Goal: Task Accomplishment & Management: Manage account settings

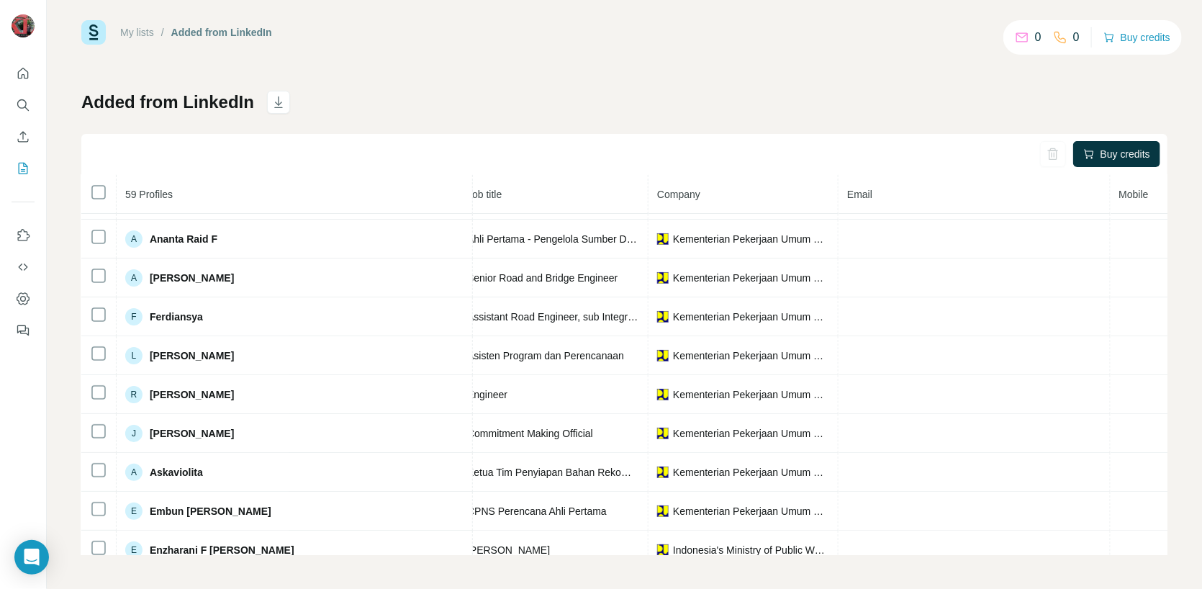
scroll to position [72, 0]
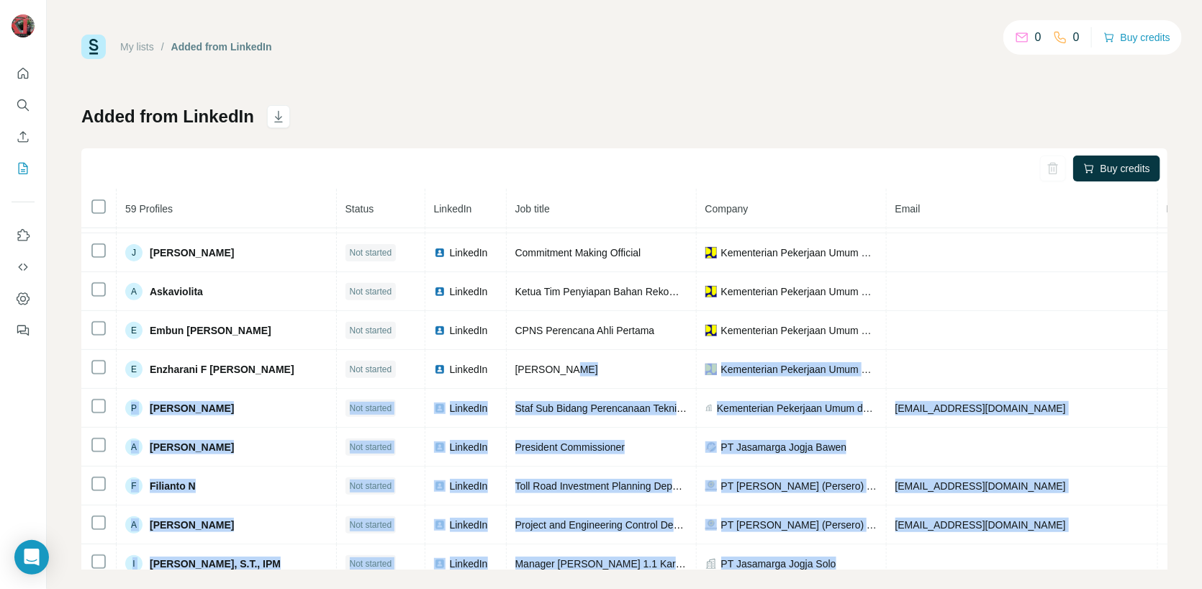
scroll to position [445, 0]
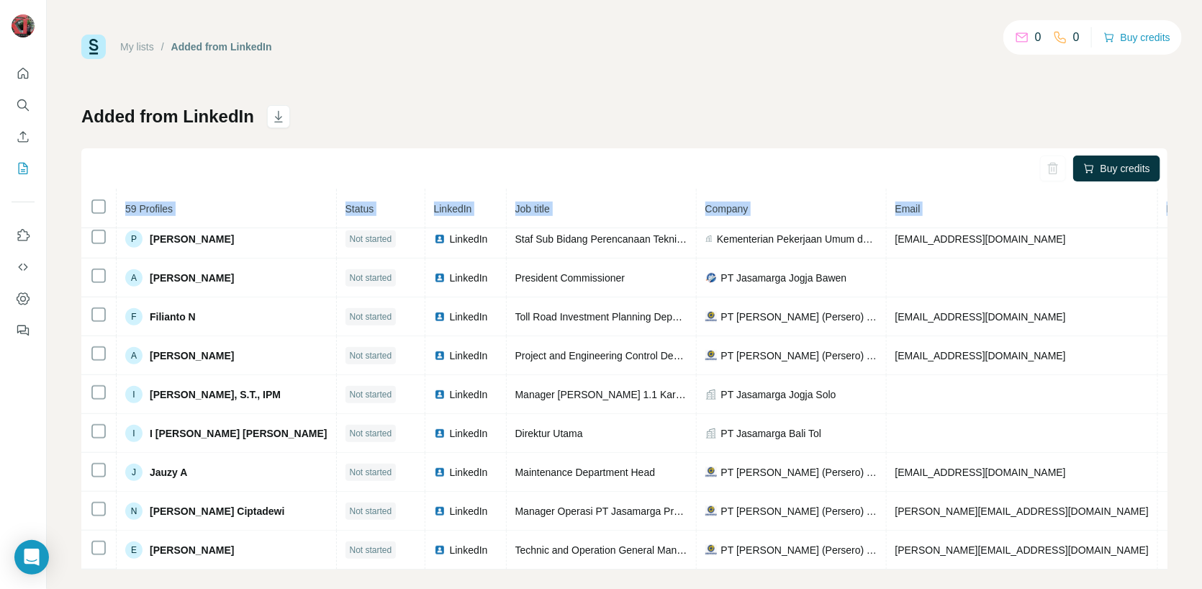
drag, startPoint x: 673, startPoint y: 561, endPoint x: 808, endPoint y: 570, distance: 134.9
click at [810, 571] on div "My lists / Added from LinkedIn 0 0 Buy credits Added from LinkedIn Buy credits …" at bounding box center [624, 294] width 1155 height 589
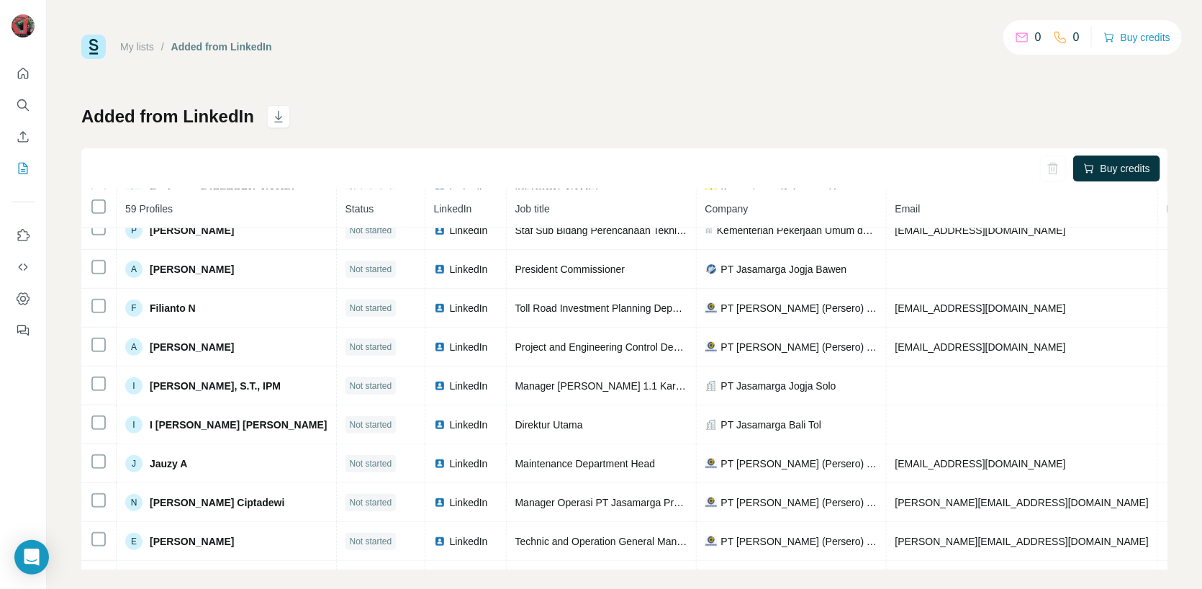
click at [711, 57] on div "My lists / Added from LinkedIn 0 0 Buy credits" at bounding box center [624, 47] width 1086 height 24
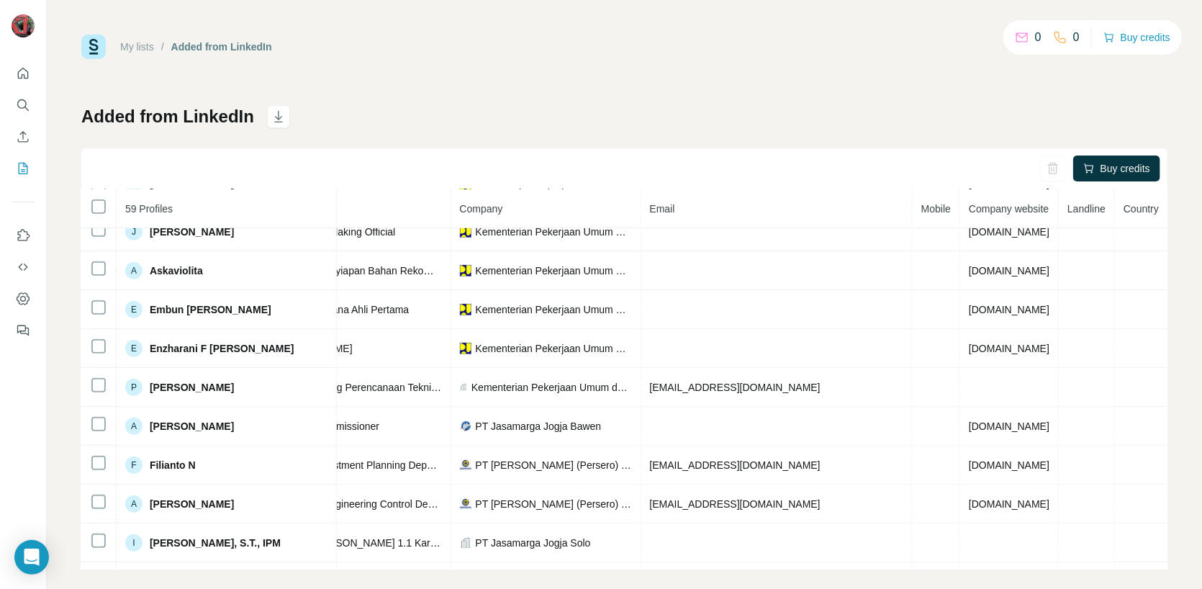
scroll to position [288, 0]
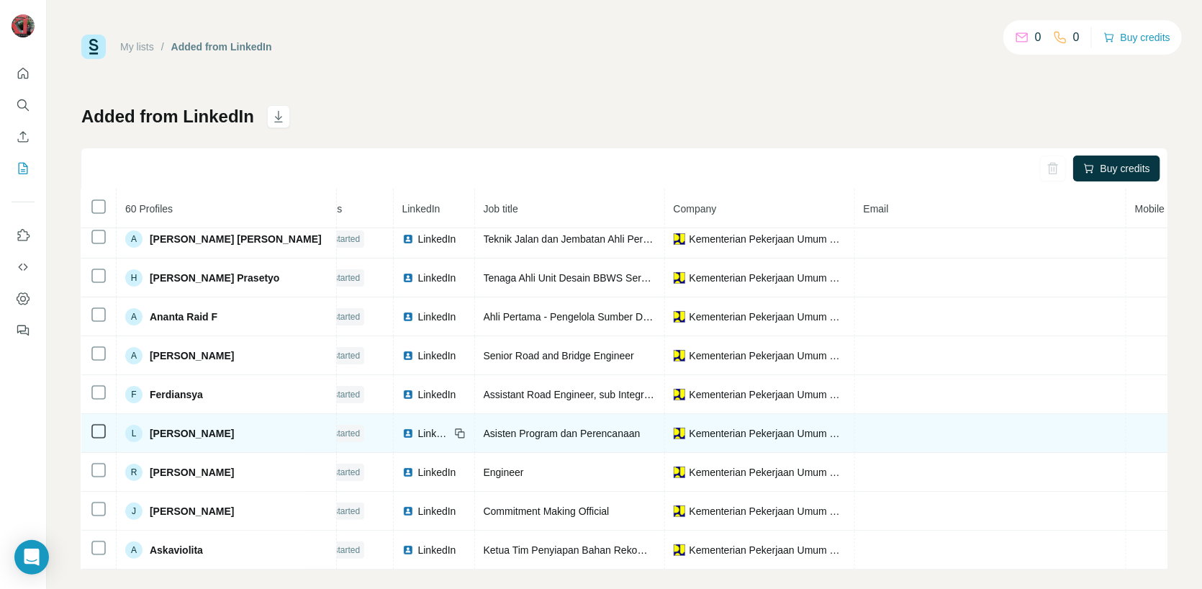
scroll to position [0, 32]
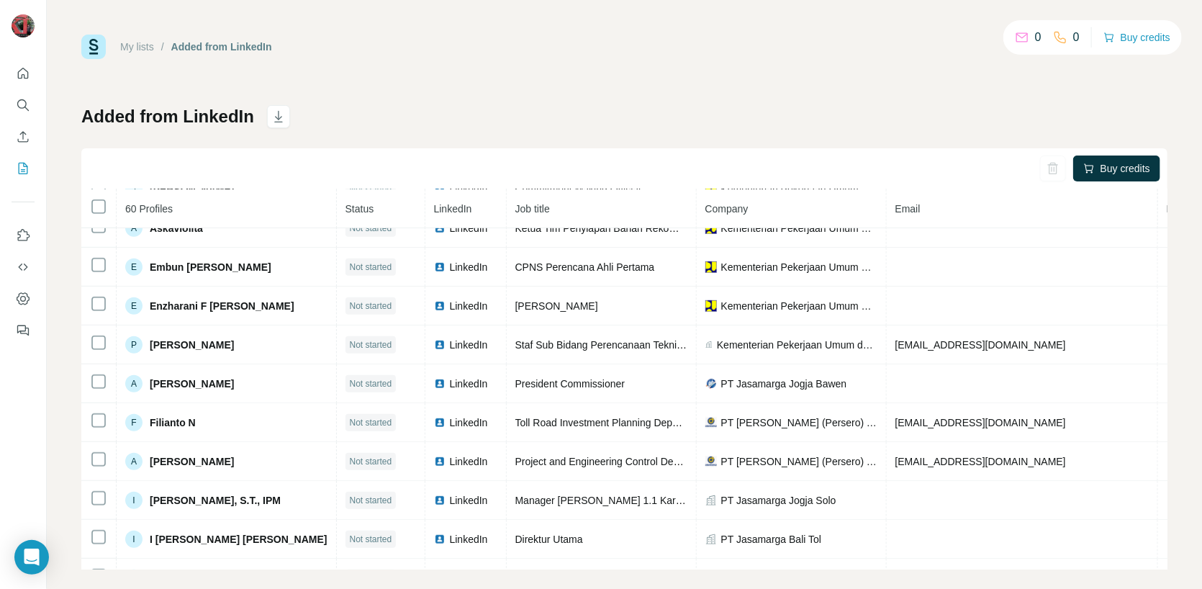
scroll to position [445, 0]
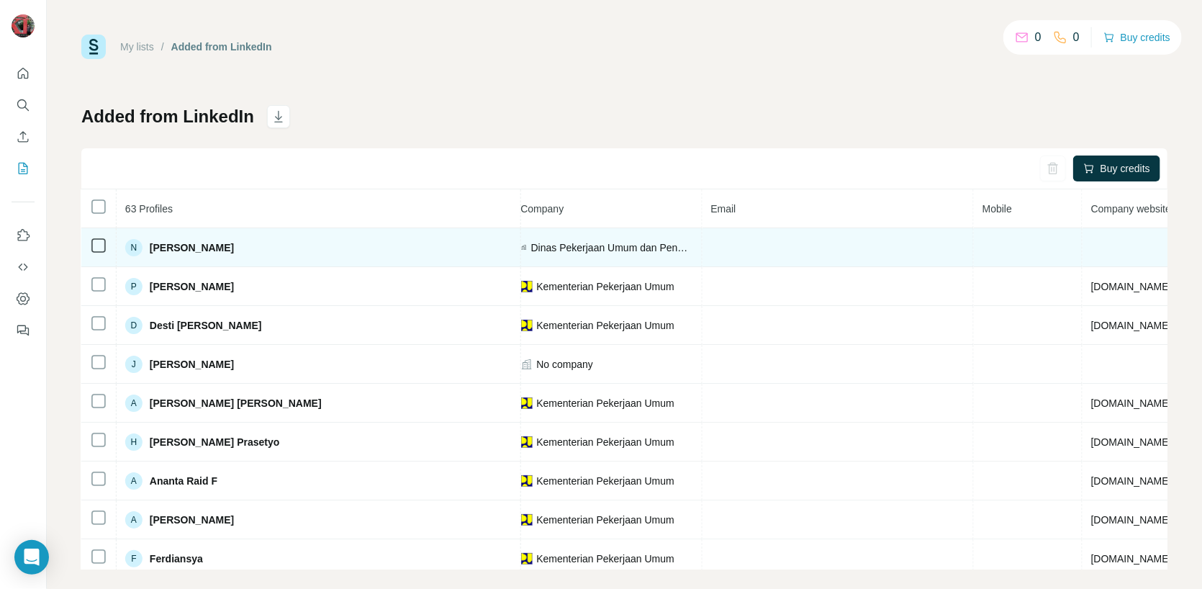
click at [125, 243] on div "N [PERSON_NAME]" at bounding box center [179, 247] width 109 height 17
click at [151, 247] on span "[PERSON_NAME]" at bounding box center [192, 247] width 84 height 14
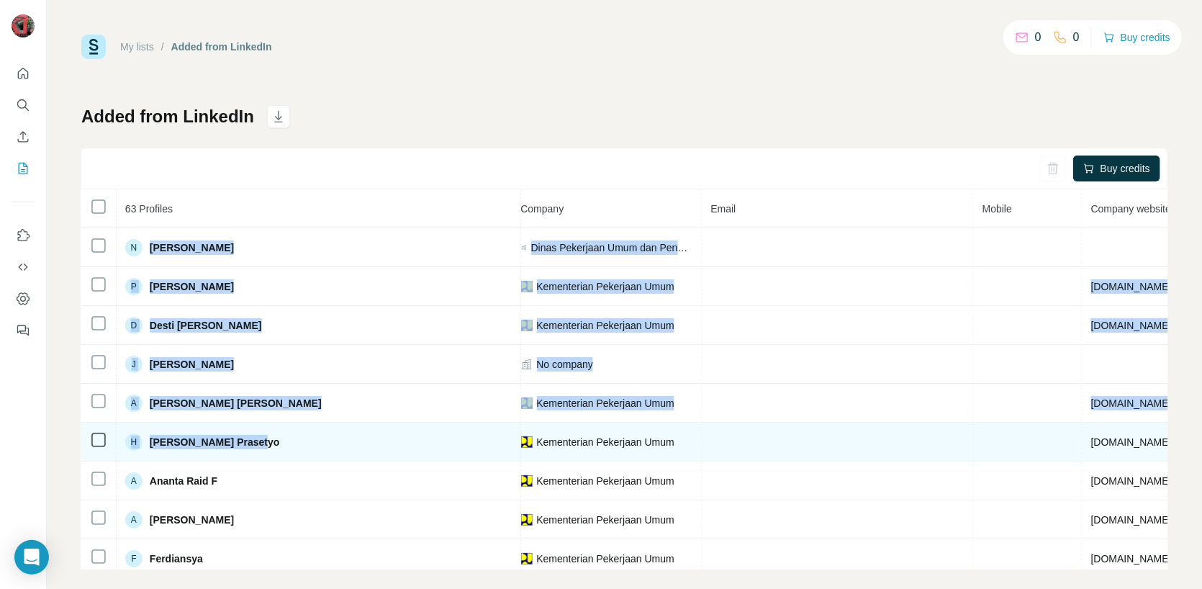
drag, startPoint x: 151, startPoint y: 247, endPoint x: 307, endPoint y: 446, distance: 252.3
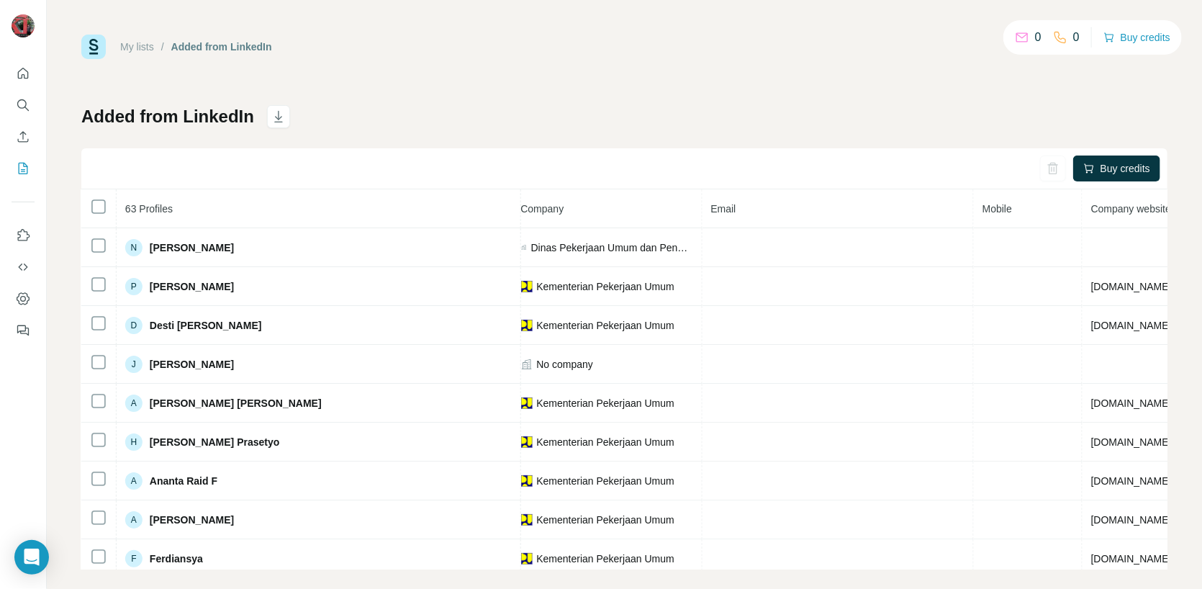
click at [412, 121] on div "Added from LinkedIn Buy credits 63 Profiles Status LinkedIn Job title Company E…" at bounding box center [624, 337] width 1086 height 464
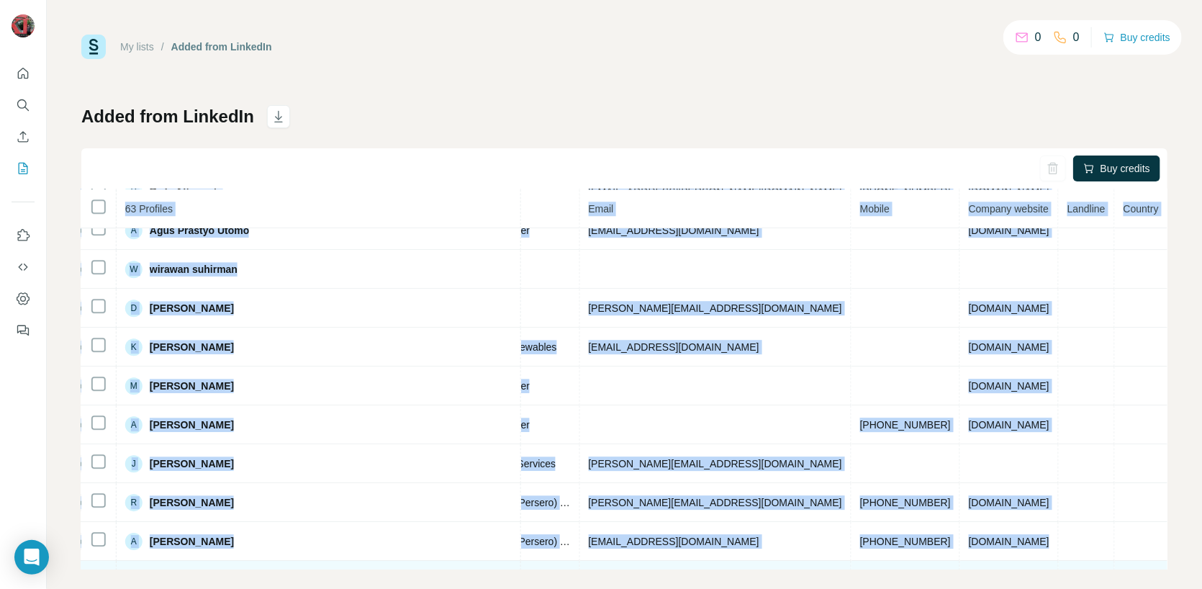
scroll to position [2119, 523]
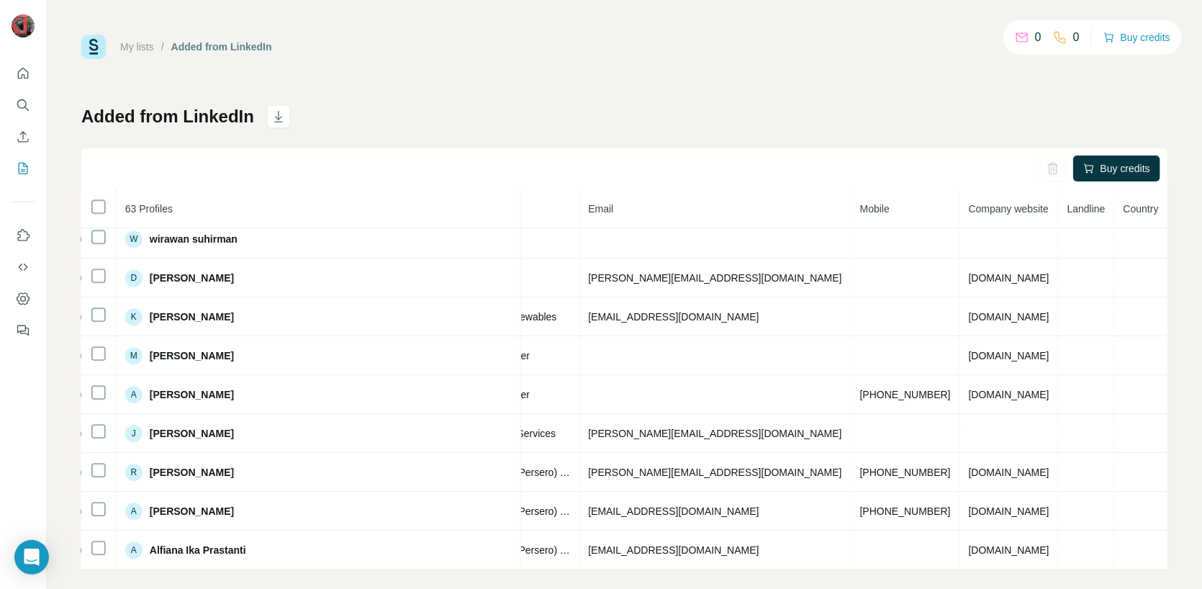
drag, startPoint x: 123, startPoint y: 227, endPoint x: 1155, endPoint y: 559, distance: 1083.4
click at [1155, 559] on div "63 Profiles Status LinkedIn Job title Company Email Mobile Company website Land…" at bounding box center [624, 379] width 1086 height 380
copy thead
click at [829, 68] on div "My lists / Added from LinkedIn 0 0 Buy credits Added from LinkedIn Buy credits …" at bounding box center [624, 302] width 1086 height 535
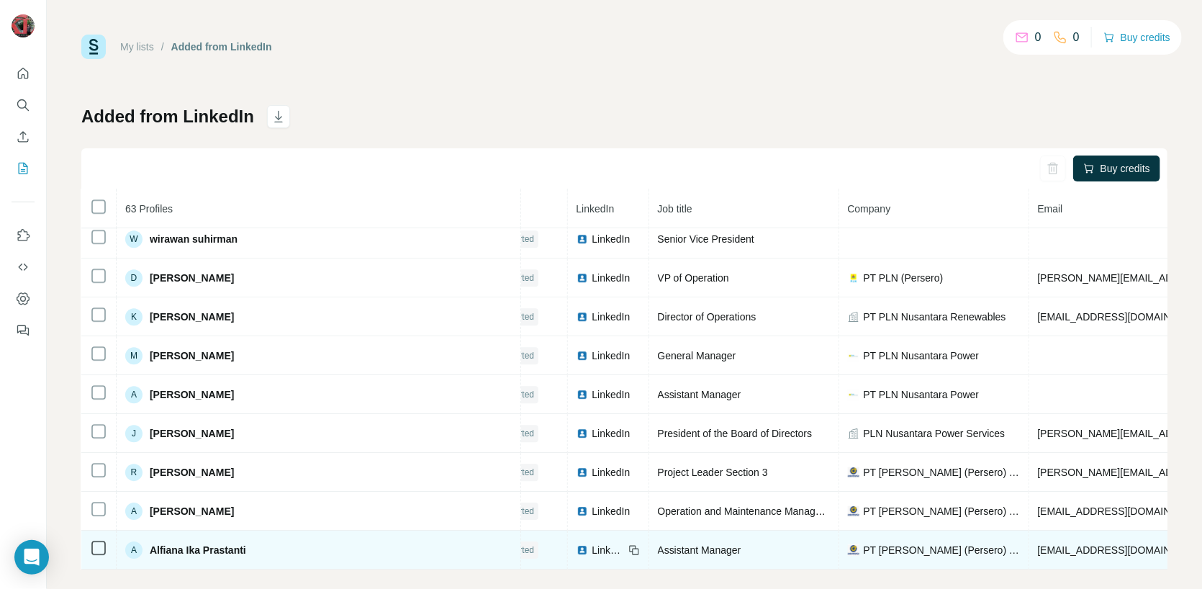
scroll to position [2119, 0]
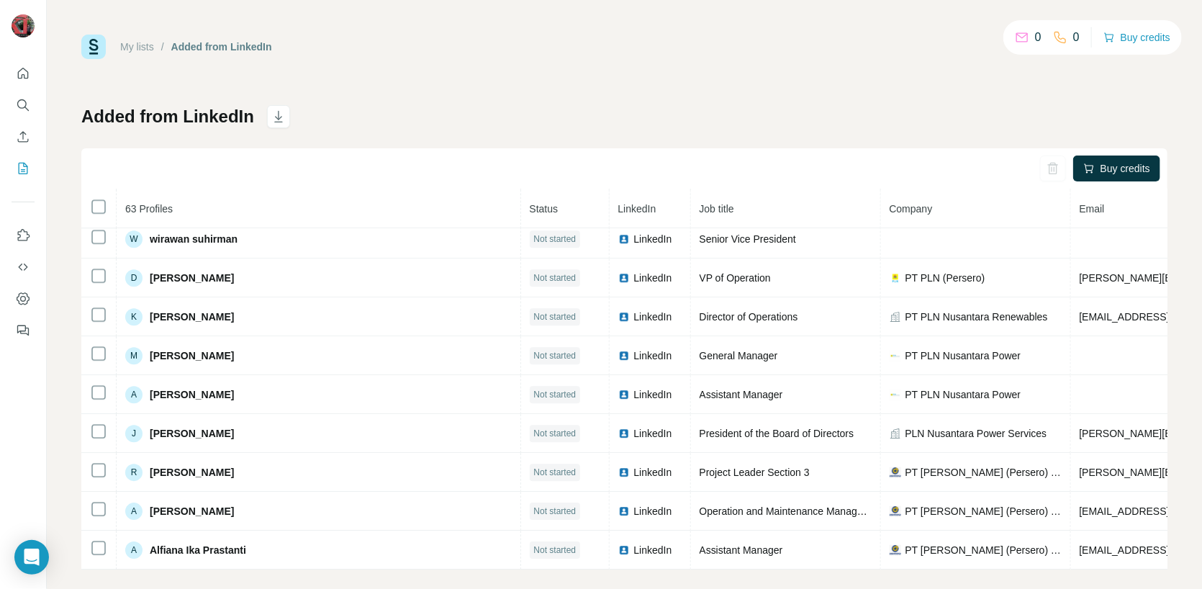
drag, startPoint x: 678, startPoint y: 569, endPoint x: 171, endPoint y: 569, distance: 507.5
click at [171, 569] on div "My lists / Added from LinkedIn 0 0 Buy credits Added from LinkedIn Buy credits …" at bounding box center [624, 294] width 1155 height 589
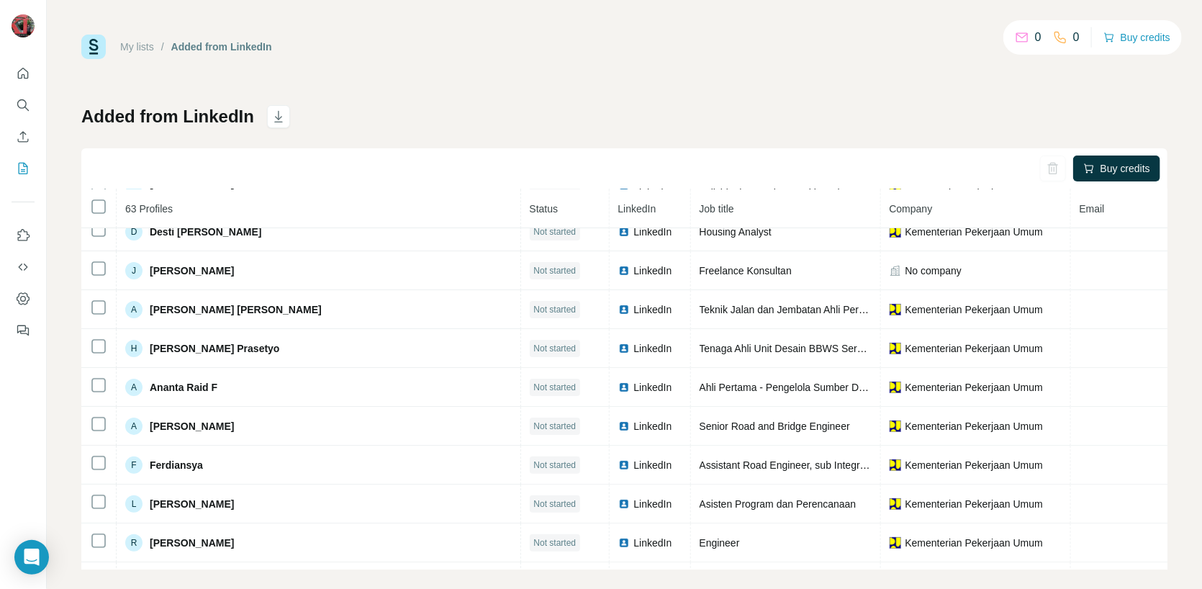
scroll to position [0, 0]
